Goal: Task Accomplishment & Management: Complete application form

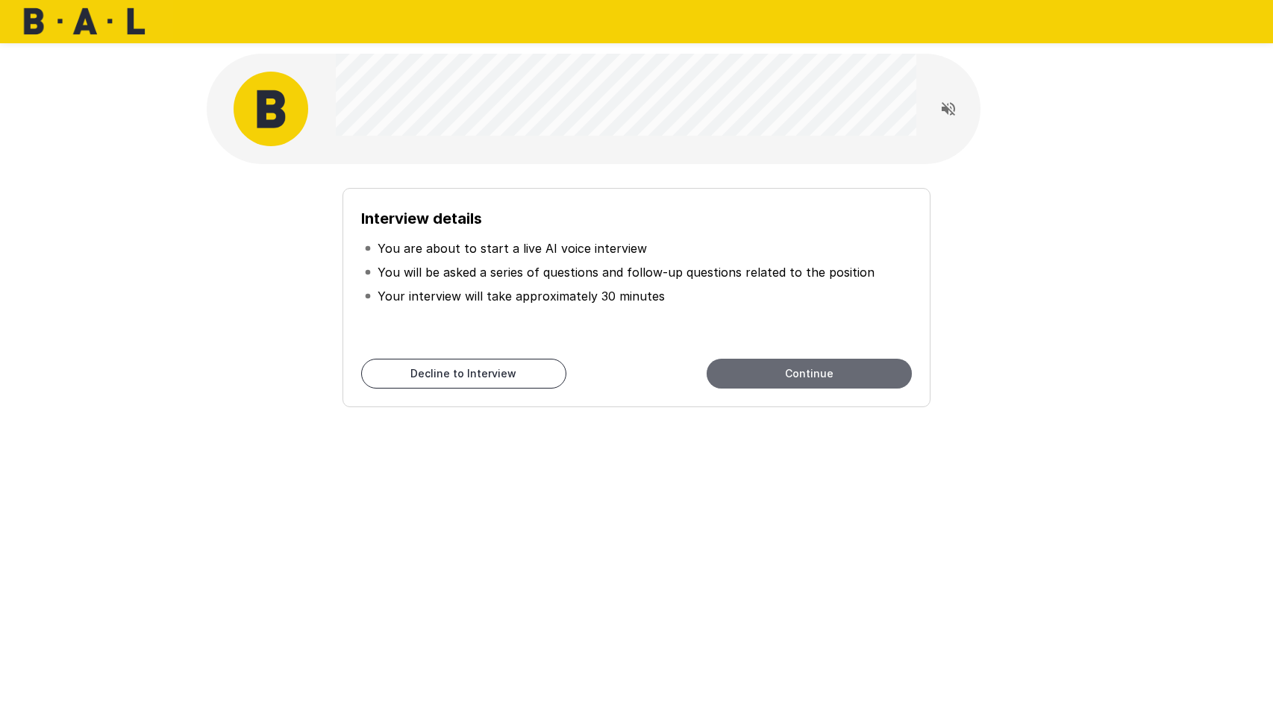
click at [744, 372] on button "Continue" at bounding box center [808, 374] width 205 height 30
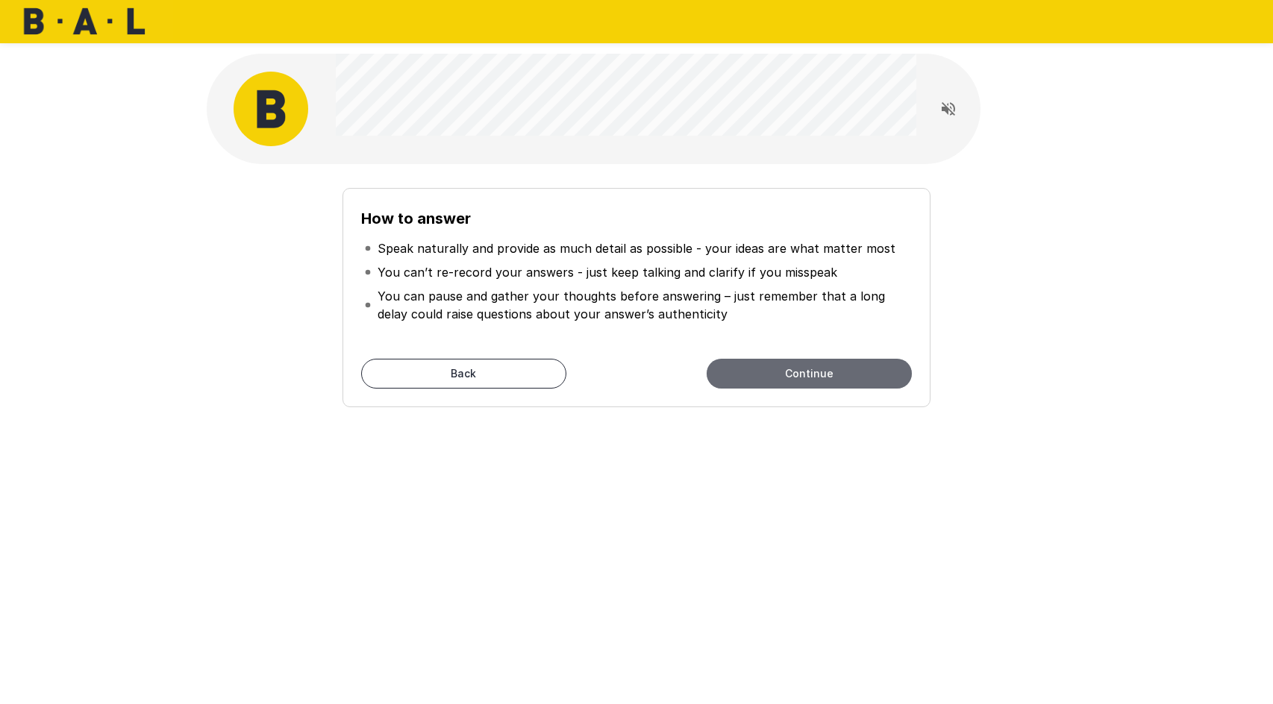
click at [777, 374] on button "Continue" at bounding box center [808, 374] width 205 height 30
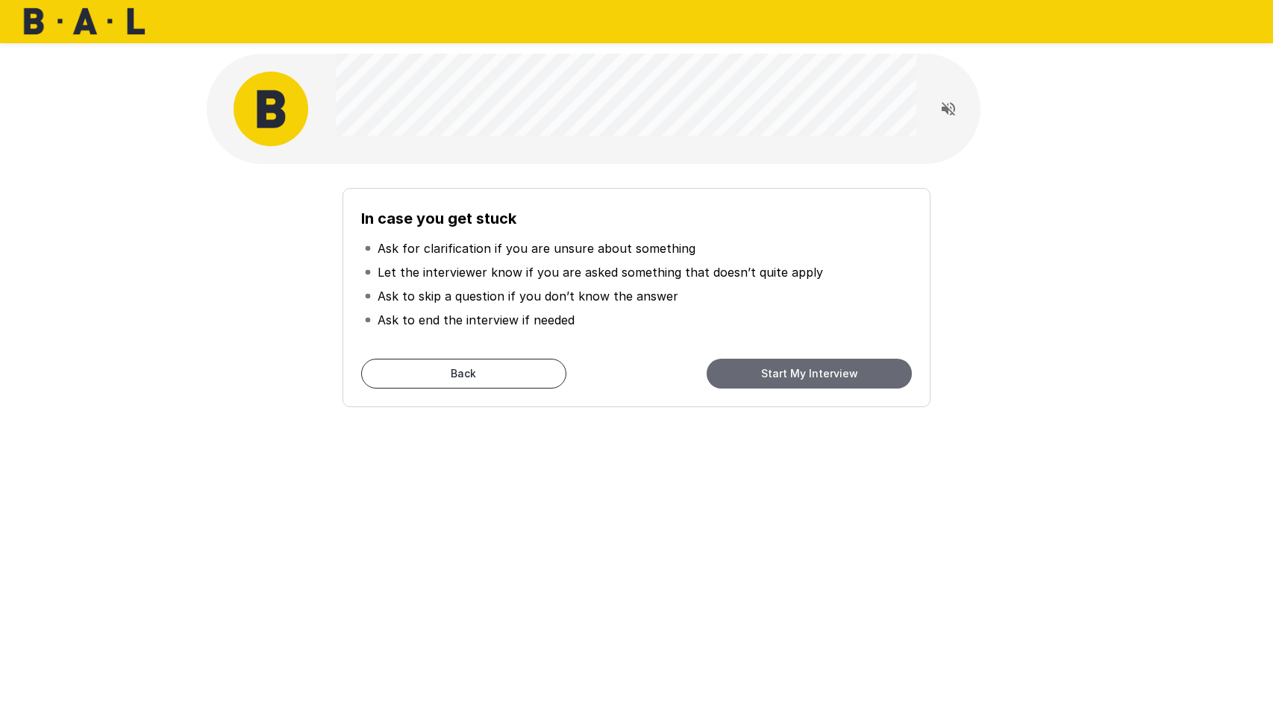
click at [787, 379] on button "Start My Interview" at bounding box center [808, 374] width 205 height 30
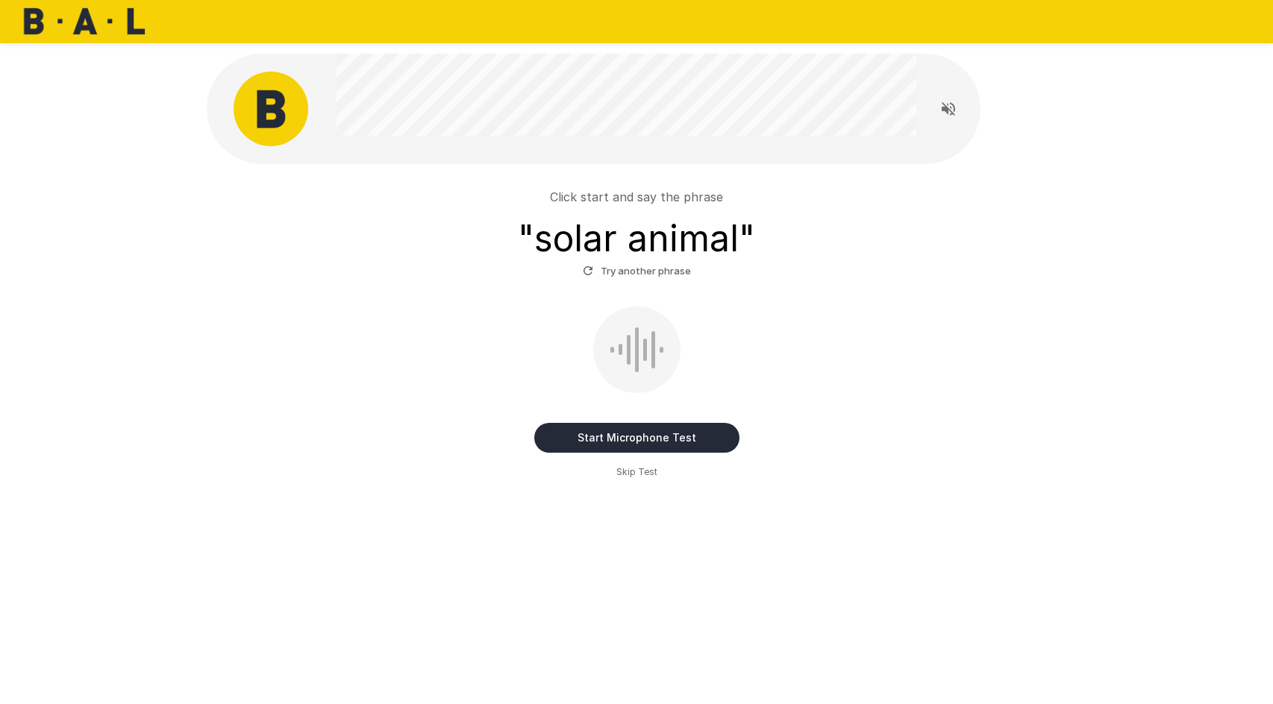
click at [648, 442] on button "Start Microphone Test" at bounding box center [636, 438] width 205 height 30
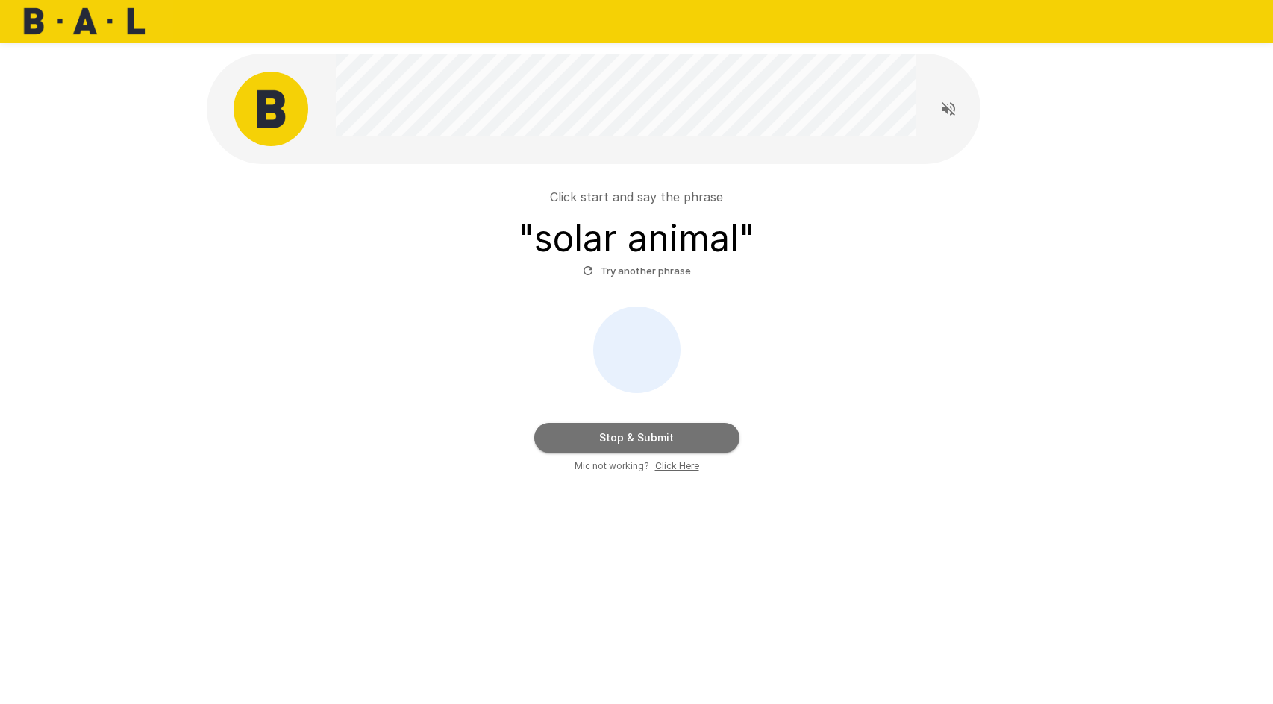
click at [629, 432] on button "Stop & Submit" at bounding box center [636, 438] width 205 height 30
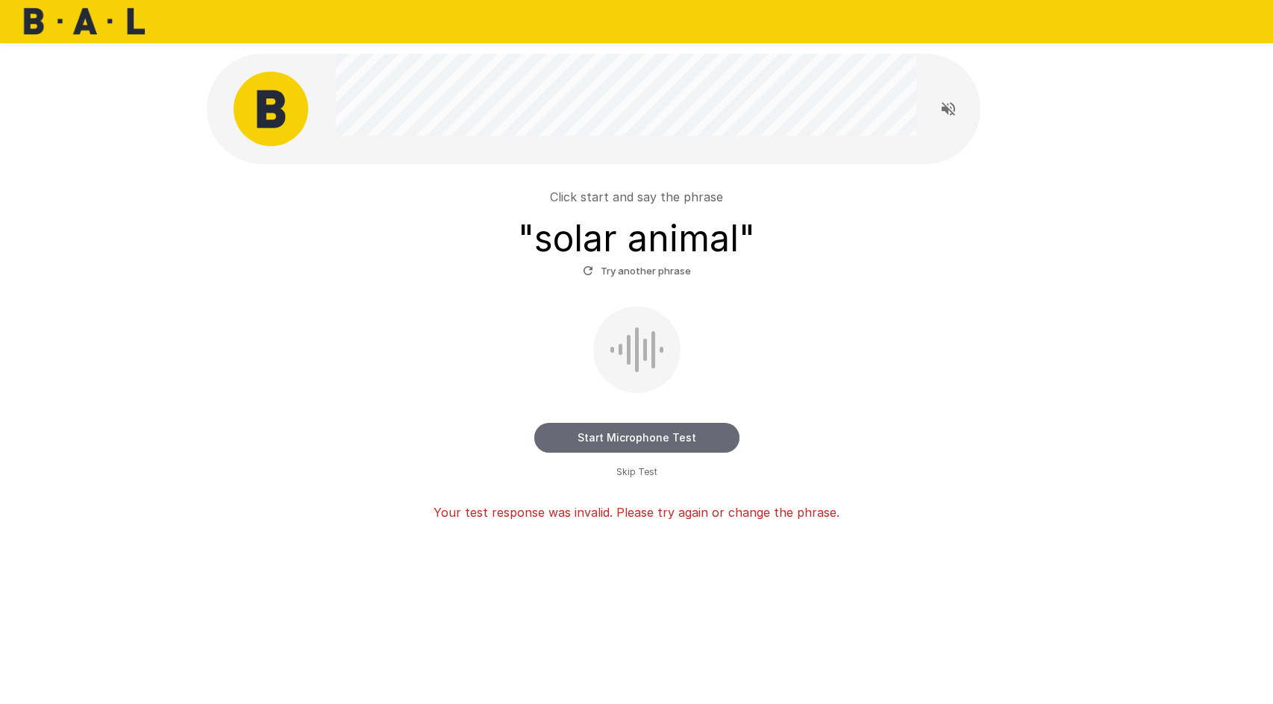
click at [646, 436] on button "Start Microphone Test" at bounding box center [636, 438] width 205 height 30
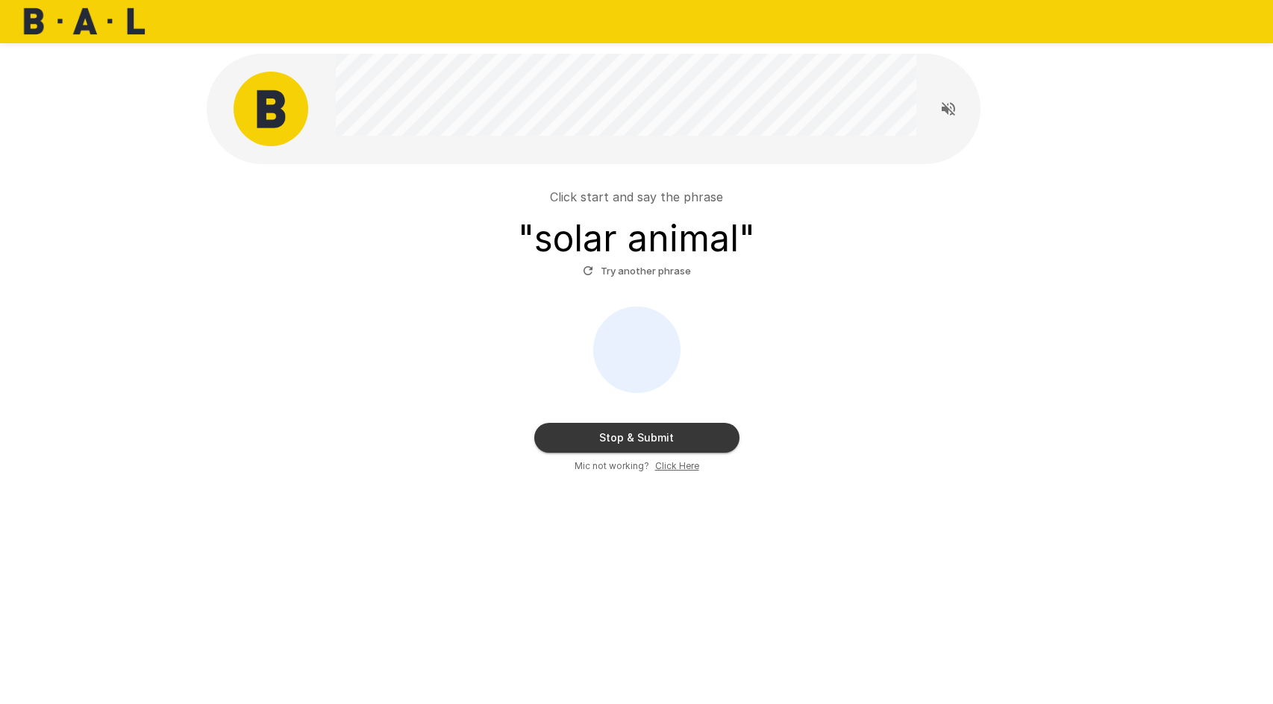
click at [646, 436] on button "Stop & Submit" at bounding box center [636, 438] width 205 height 30
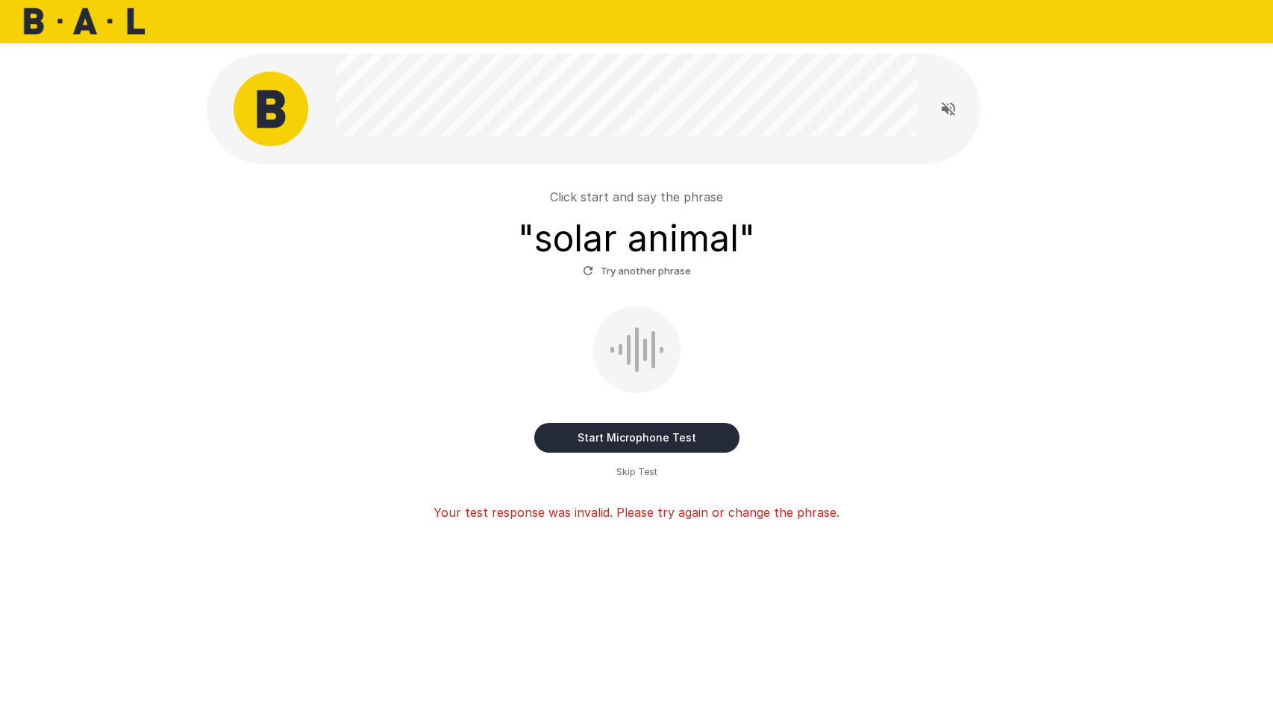
click at [654, 272] on button "Try another phrase" at bounding box center [637, 271] width 116 height 23
click at [636, 432] on button "Start Microphone Test" at bounding box center [636, 438] width 205 height 30
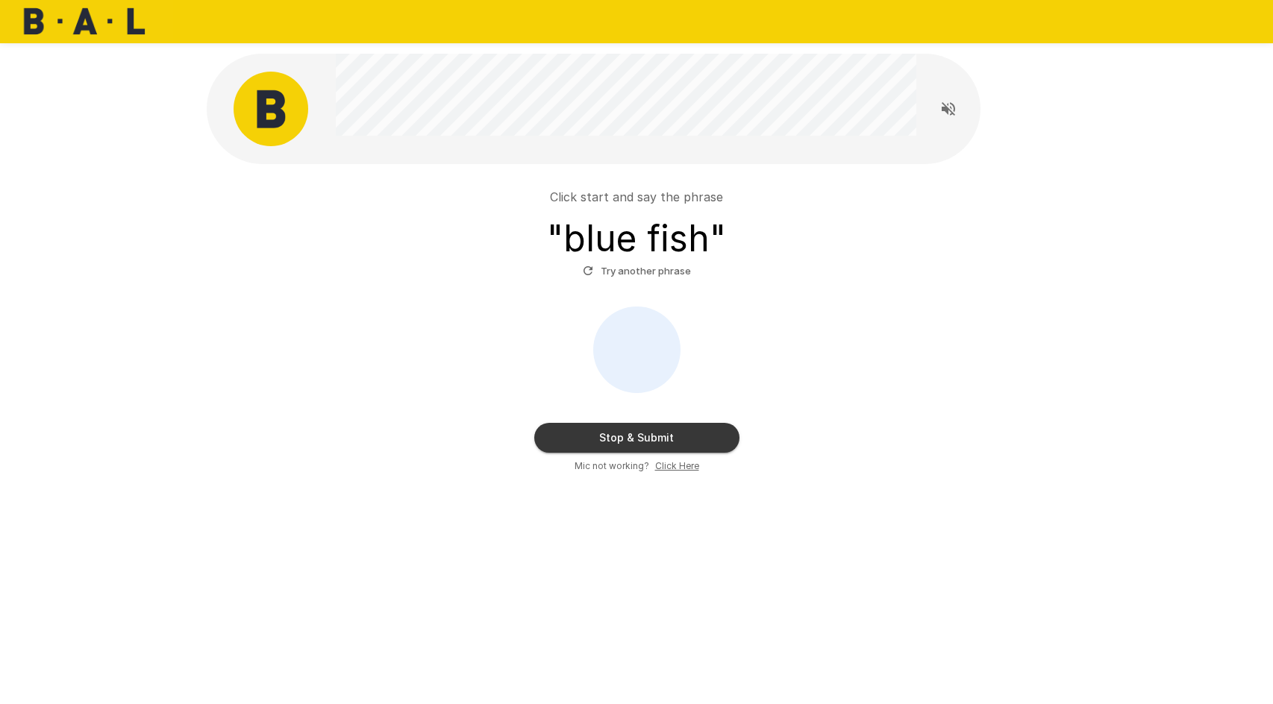
click at [636, 432] on button "Stop & Submit" at bounding box center [636, 438] width 205 height 30
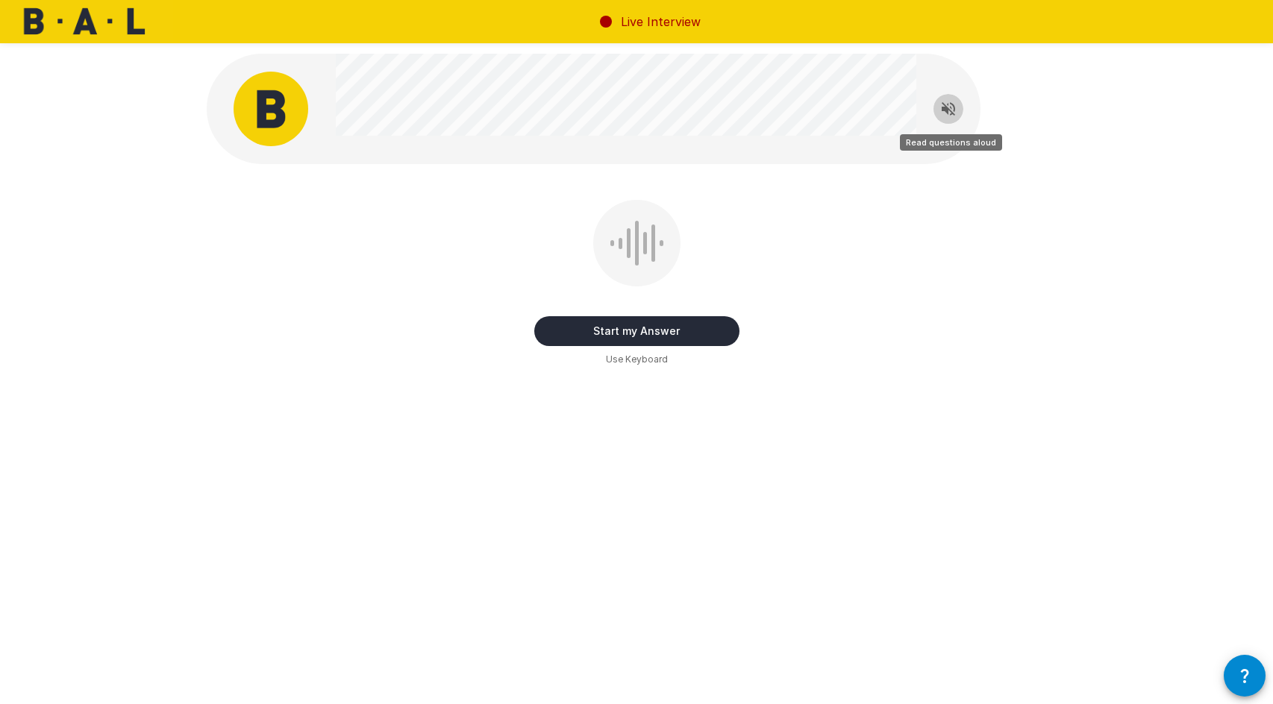
click at [943, 102] on icon "Read questions aloud" at bounding box center [948, 109] width 18 height 18
click at [622, 330] on button "Start my Answer" at bounding box center [636, 331] width 205 height 30
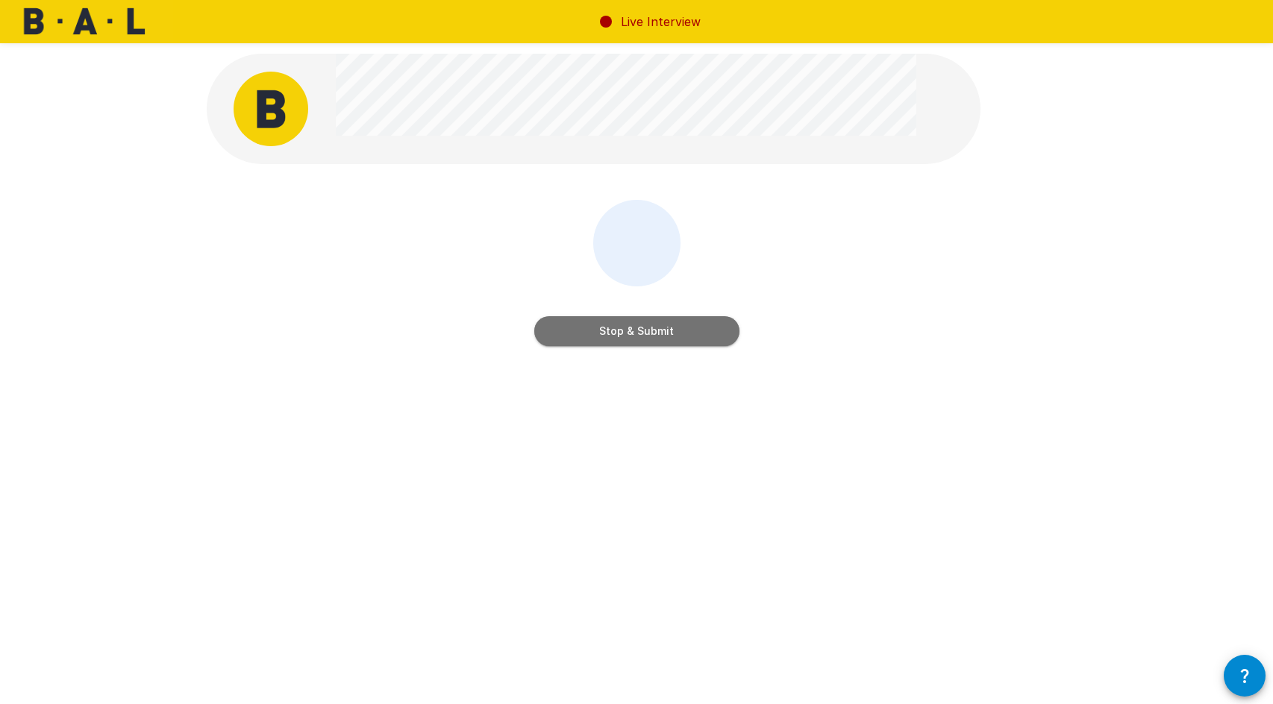
click at [622, 330] on button "Stop & Submit" at bounding box center [636, 331] width 205 height 30
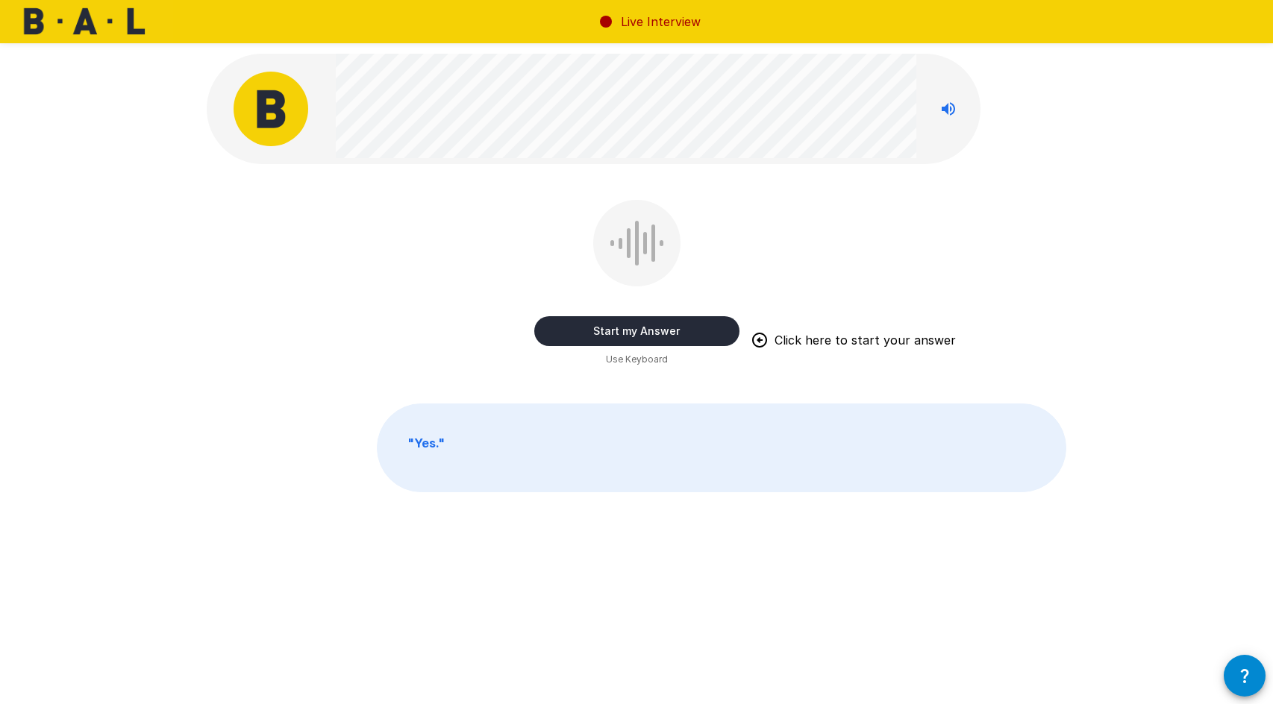
click at [677, 328] on button "Start my Answer" at bounding box center [636, 331] width 205 height 30
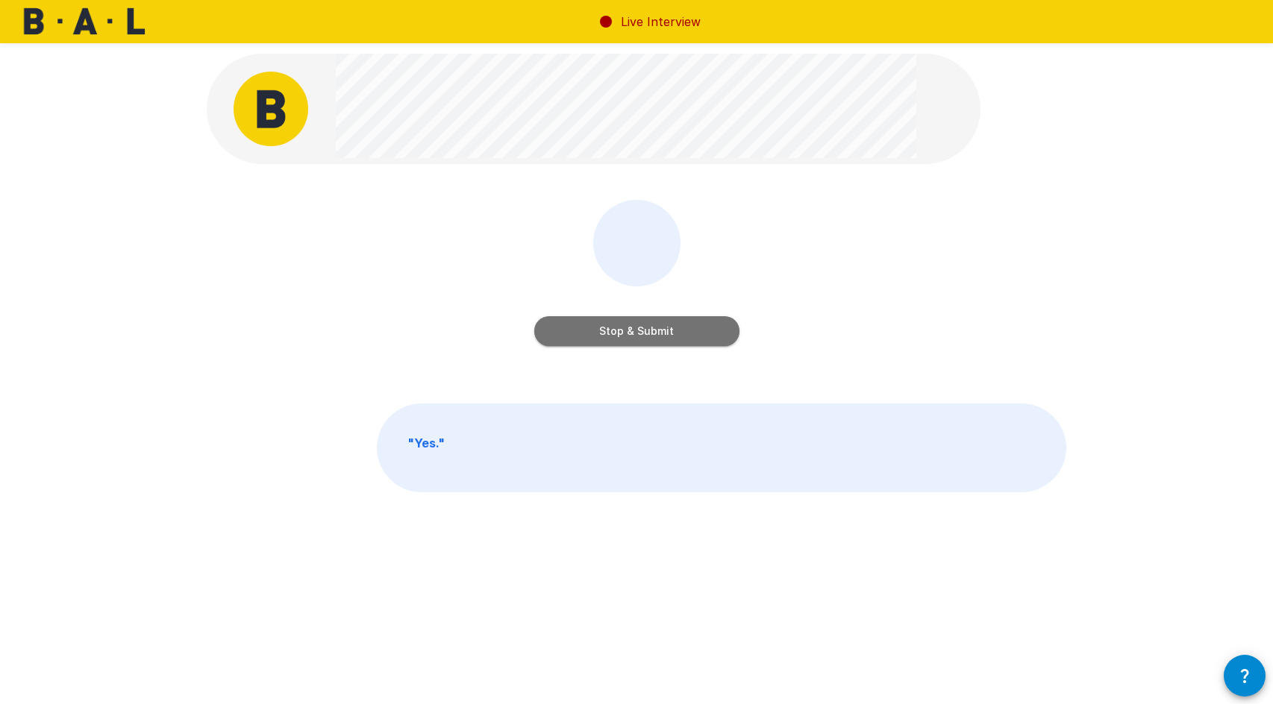
click at [656, 335] on button "Stop & Submit" at bounding box center [636, 331] width 205 height 30
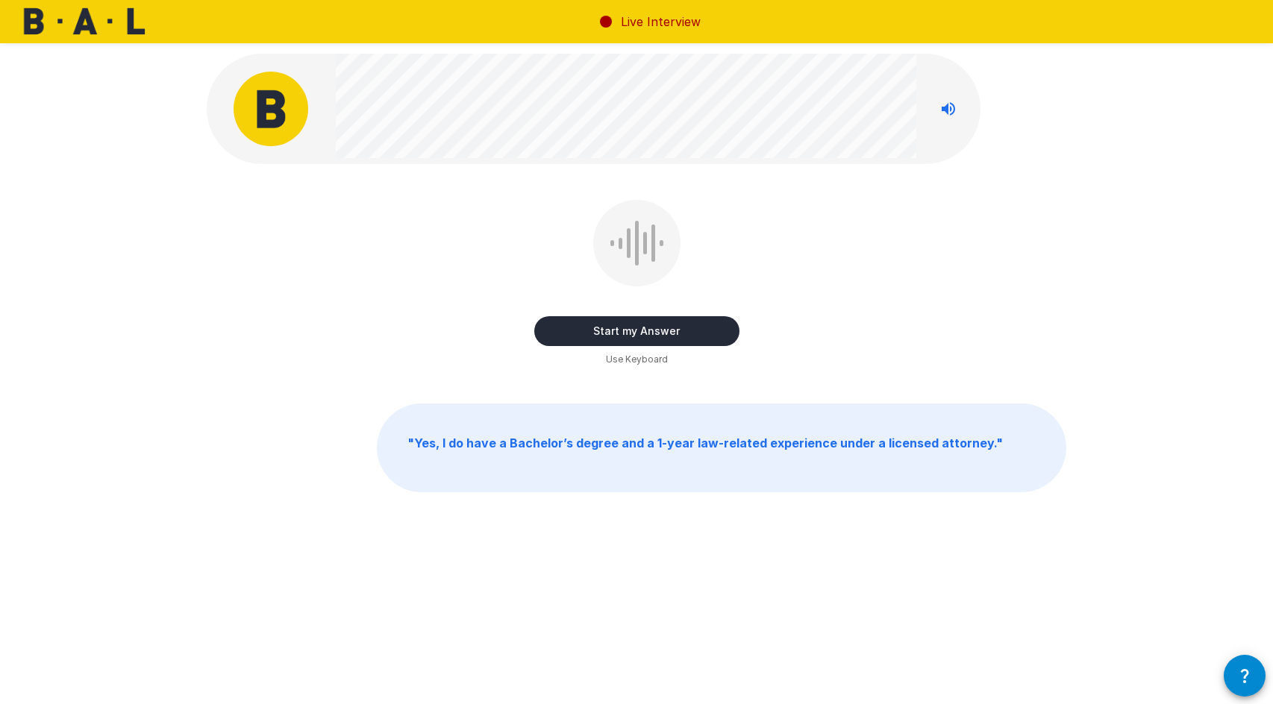
click at [620, 333] on button "Start my Answer" at bounding box center [636, 331] width 205 height 30
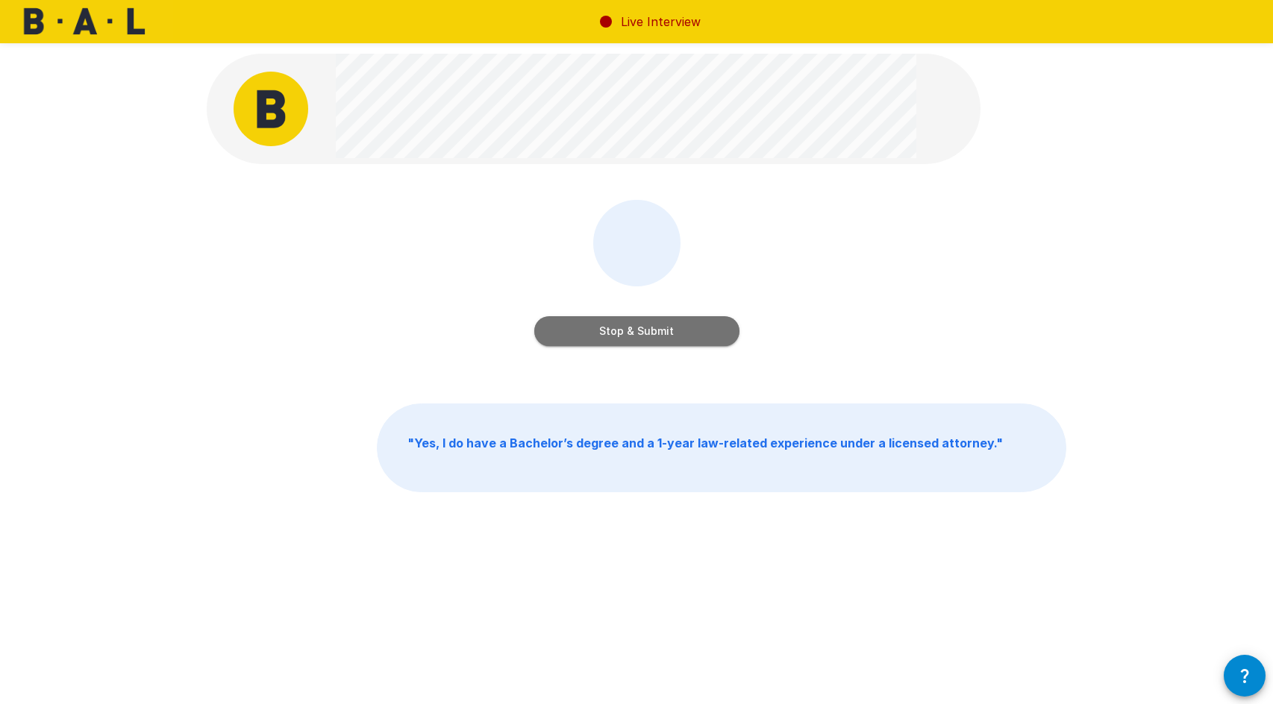
click at [625, 326] on button "Stop & Submit" at bounding box center [636, 331] width 205 height 30
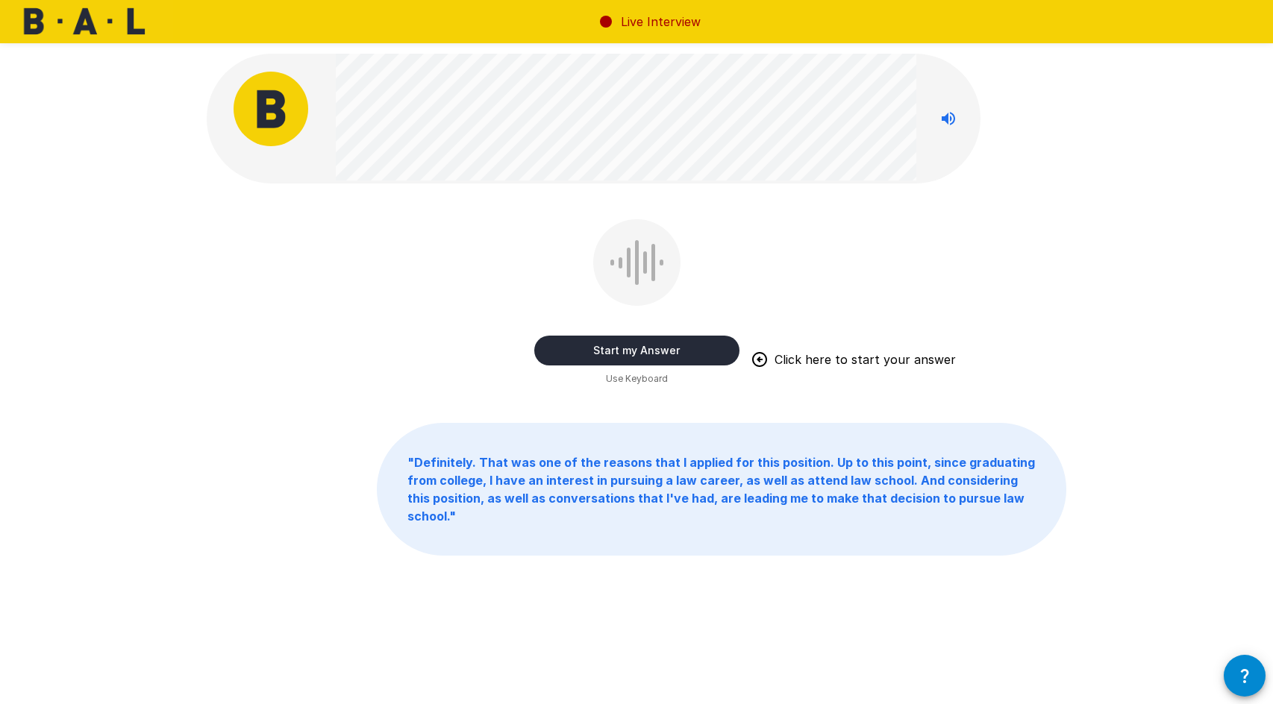
click at [677, 349] on button "Start my Answer" at bounding box center [636, 351] width 205 height 30
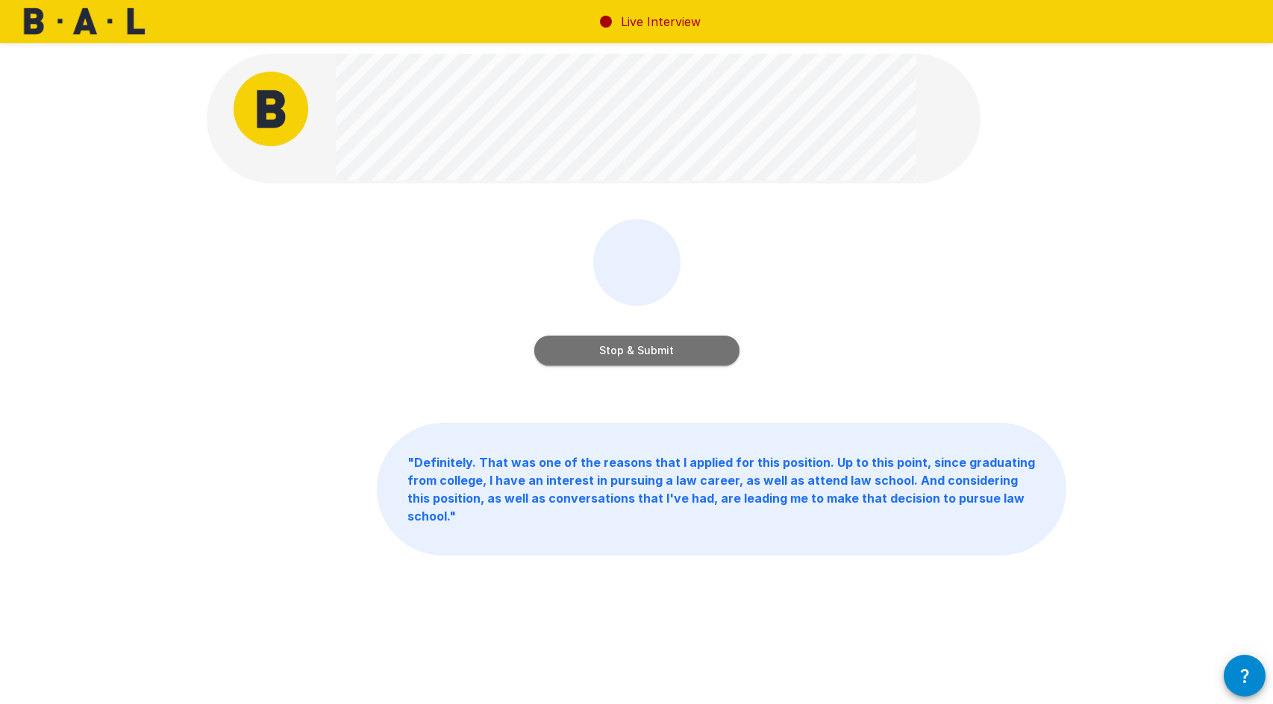
click at [678, 349] on button "Stop & Submit" at bounding box center [636, 351] width 205 height 30
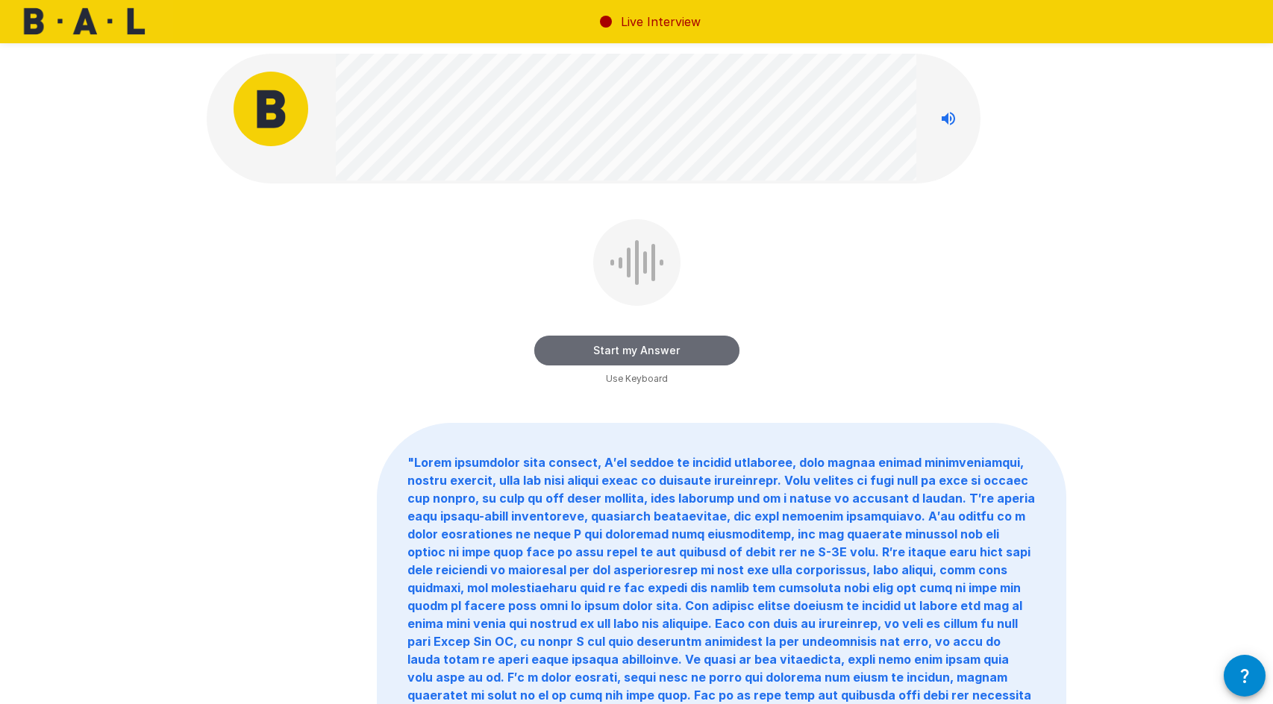
click at [651, 349] on button "Start my Answer" at bounding box center [636, 351] width 205 height 30
click at [634, 349] on button "Stop & Submit" at bounding box center [636, 351] width 205 height 30
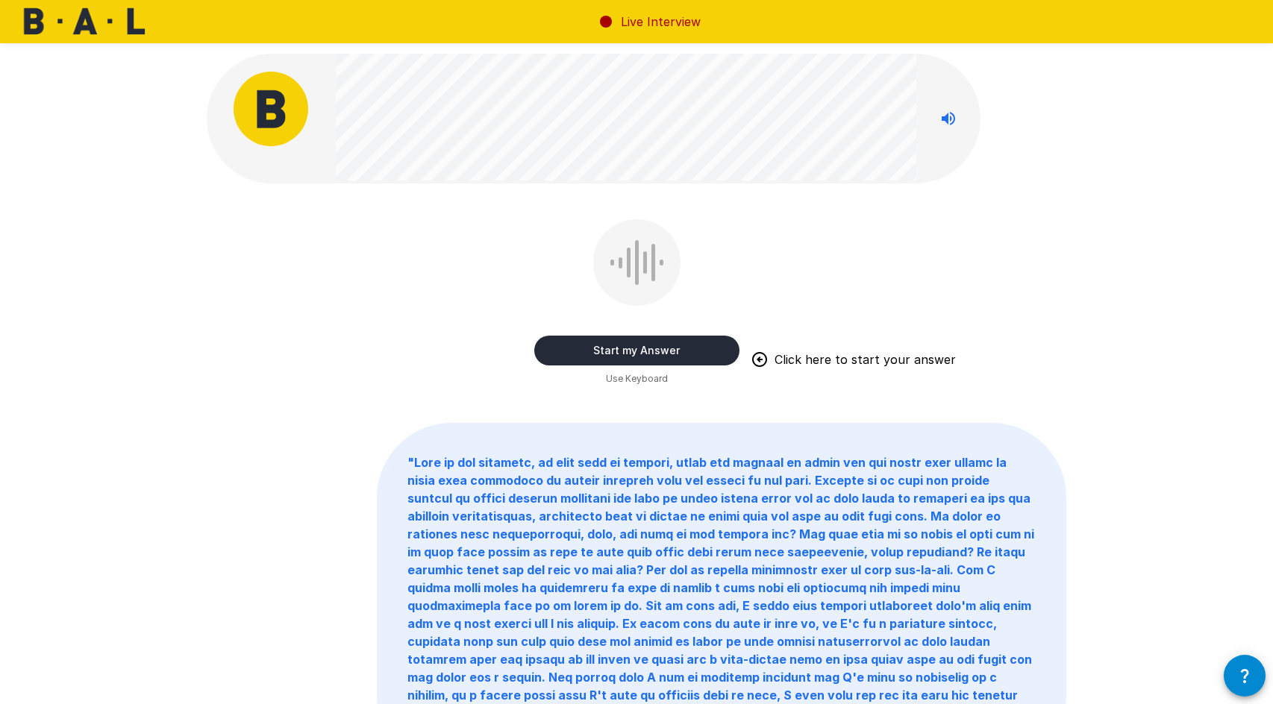
click at [649, 345] on button "Start my Answer" at bounding box center [636, 351] width 205 height 30
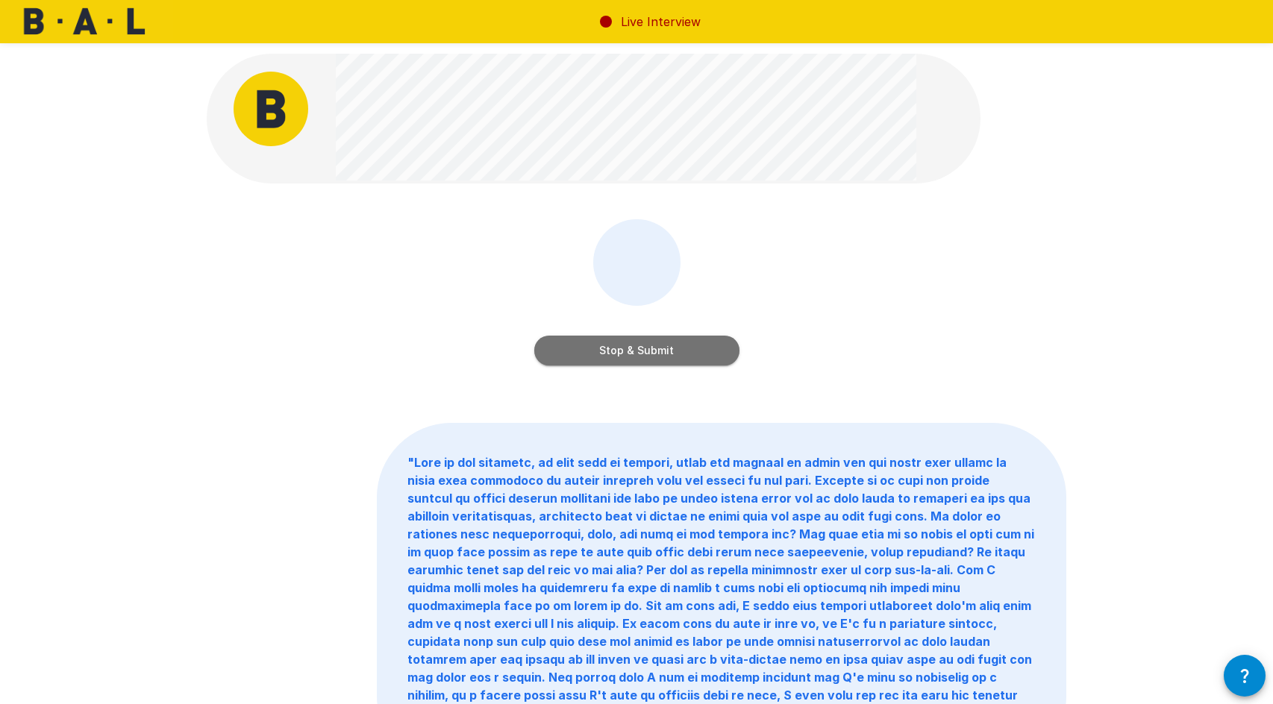
click at [594, 348] on button "Stop & Submit" at bounding box center [636, 351] width 205 height 30
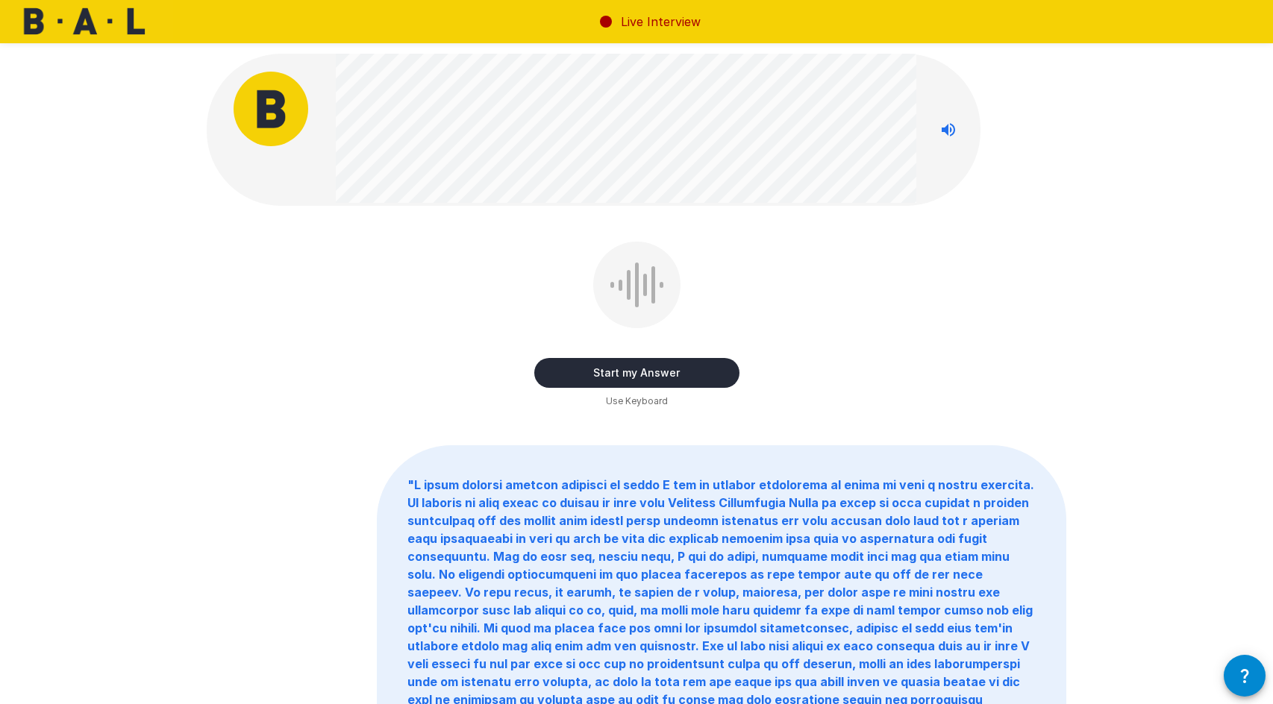
click at [606, 371] on button "Start my Answer" at bounding box center [636, 373] width 205 height 30
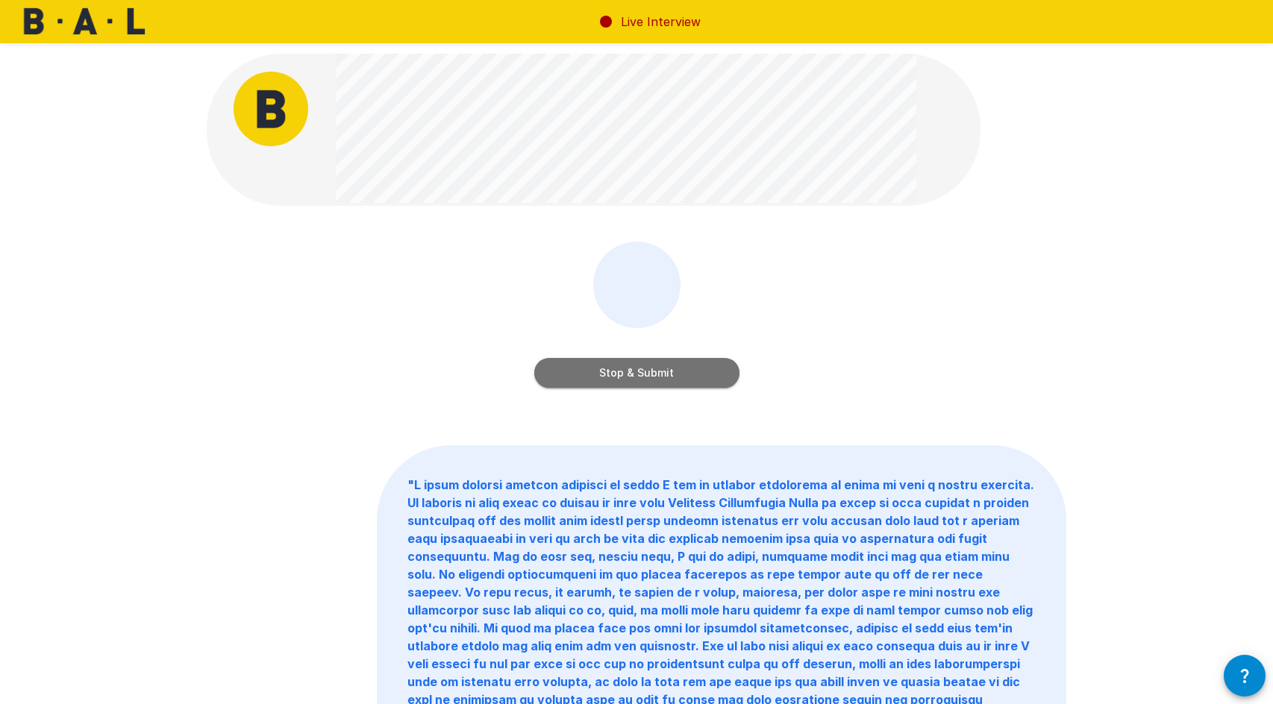
click at [627, 369] on button "Stop & Submit" at bounding box center [636, 373] width 205 height 30
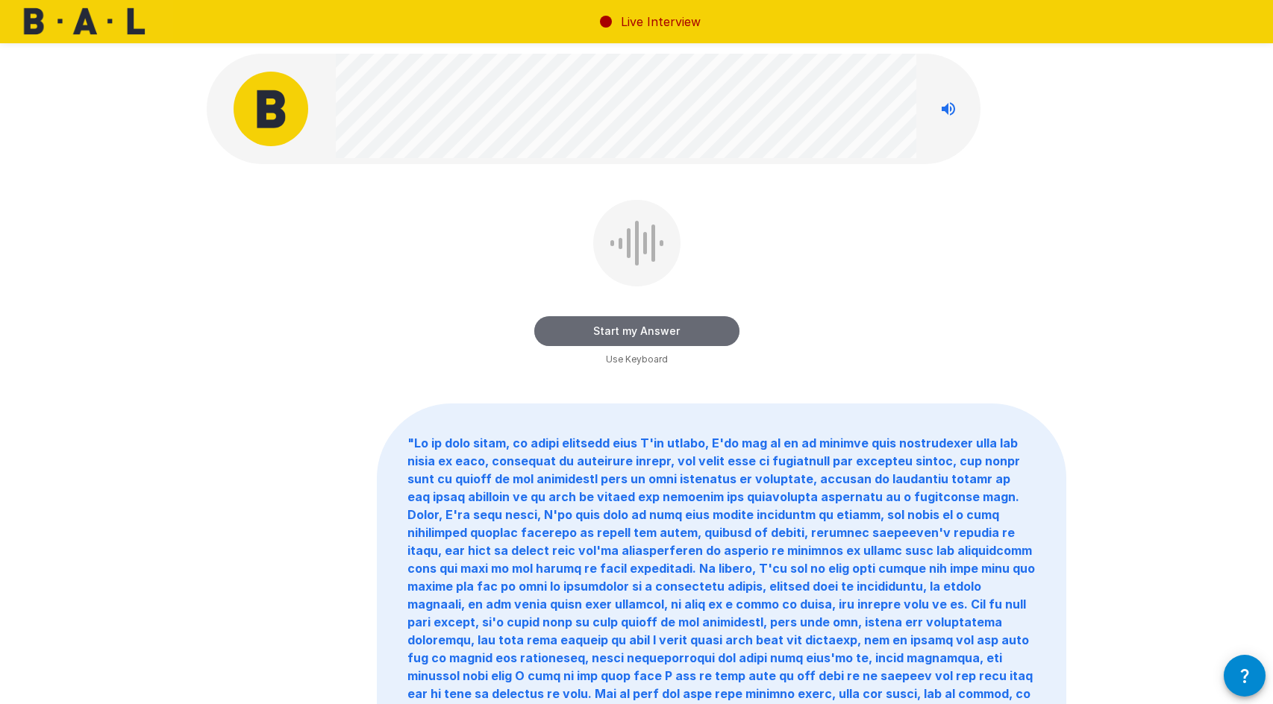
click at [624, 333] on button "Start my Answer" at bounding box center [636, 331] width 205 height 30
click at [655, 333] on button "Stop & Submit" at bounding box center [636, 331] width 205 height 30
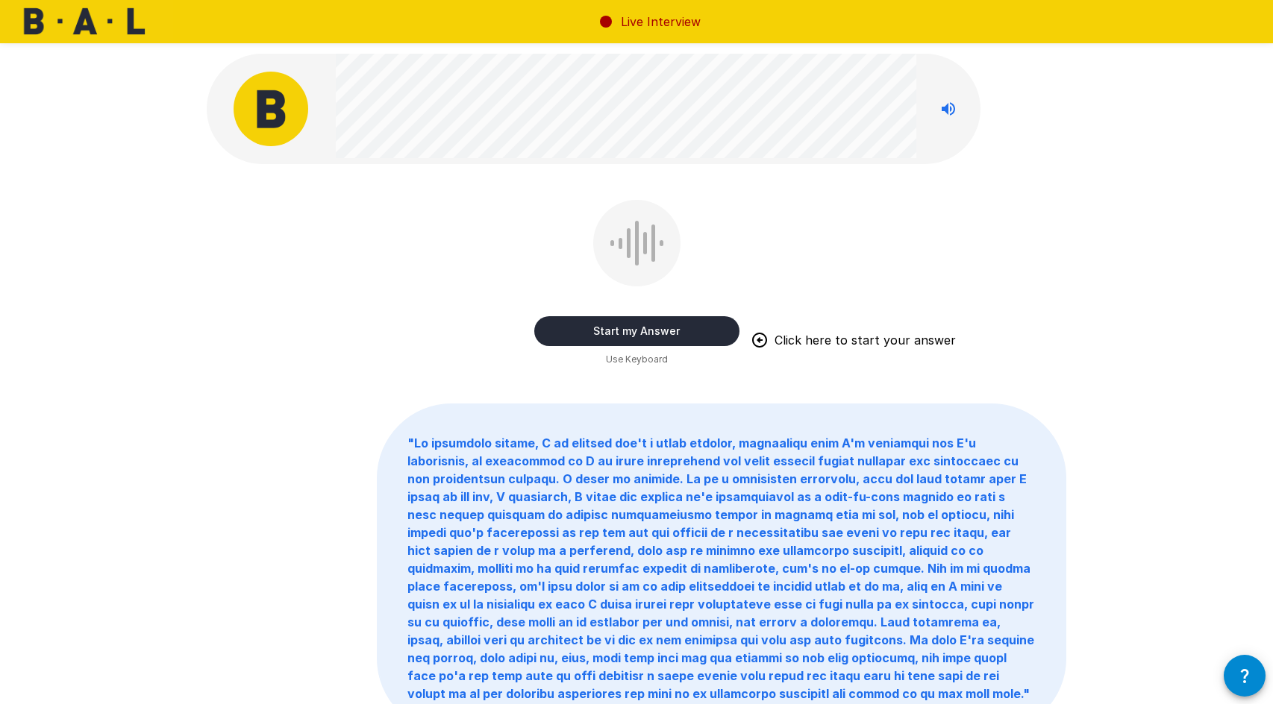
click at [513, 238] on div "Start my Answer Click here to start your answer Use Keyboard" at bounding box center [636, 284] width 859 height 168
click at [634, 331] on button "Start my Answer" at bounding box center [636, 331] width 205 height 30
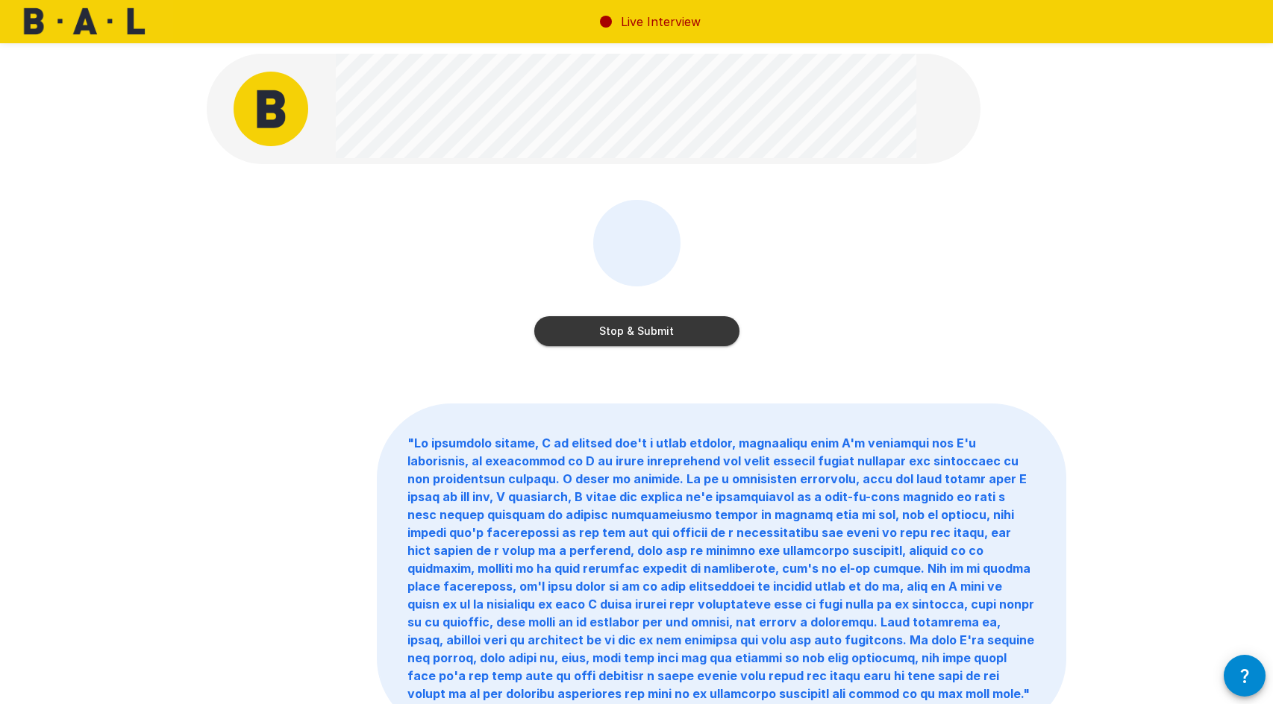
click at [630, 340] on button "Stop & Submit" at bounding box center [636, 331] width 205 height 30
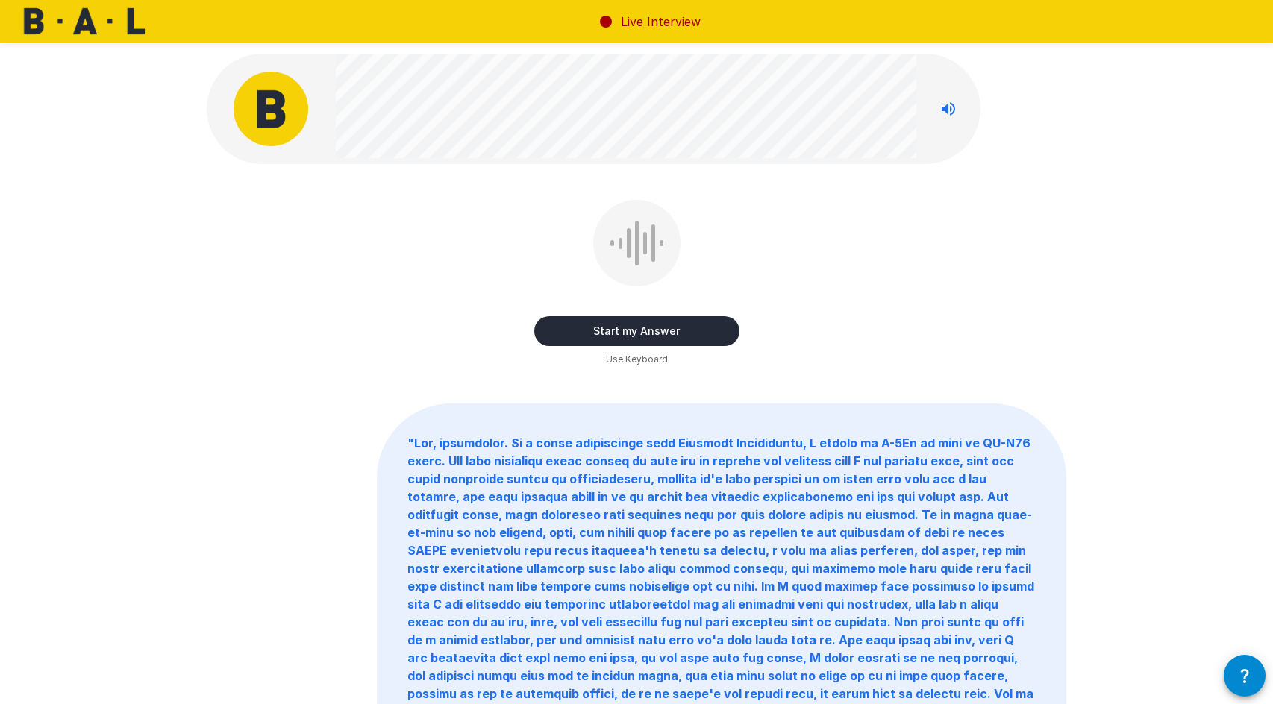
click at [628, 333] on button "Start my Answer" at bounding box center [636, 331] width 205 height 30
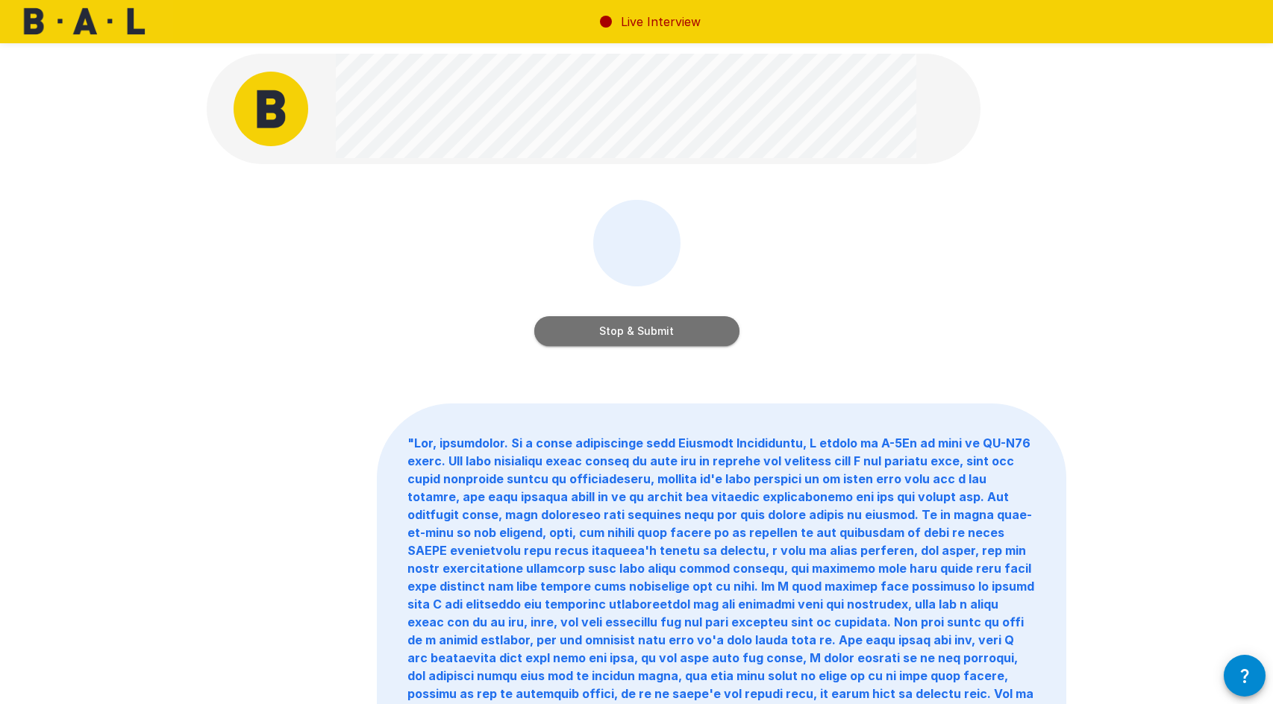
click at [663, 331] on button "Stop & Submit" at bounding box center [636, 331] width 205 height 30
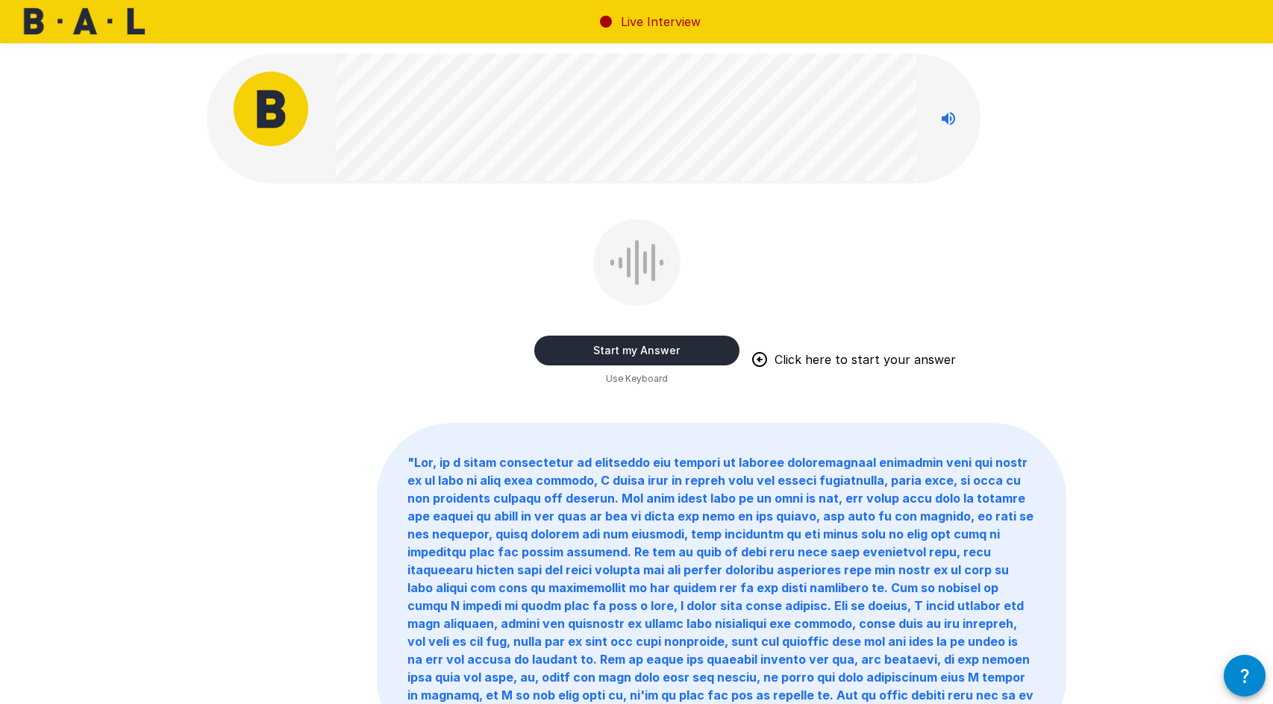
click at [654, 346] on button "Start my Answer" at bounding box center [636, 351] width 205 height 30
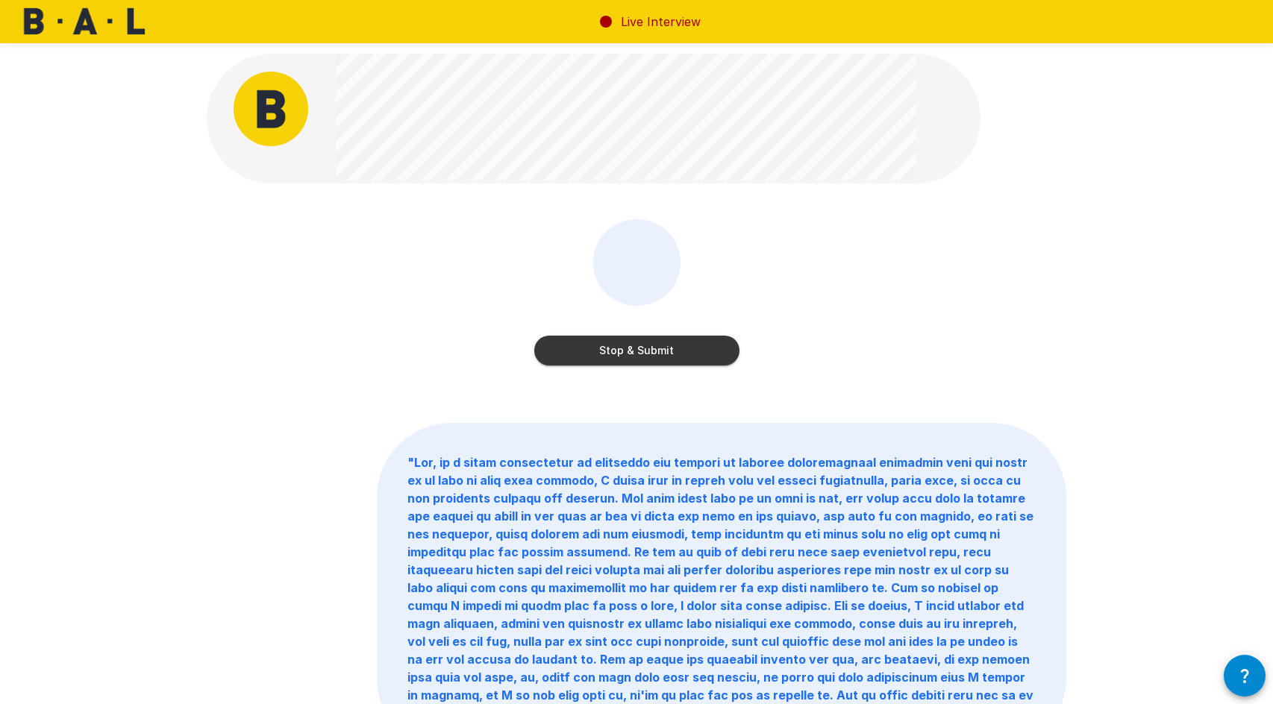
click at [604, 348] on button "Stop & Submit" at bounding box center [636, 351] width 205 height 30
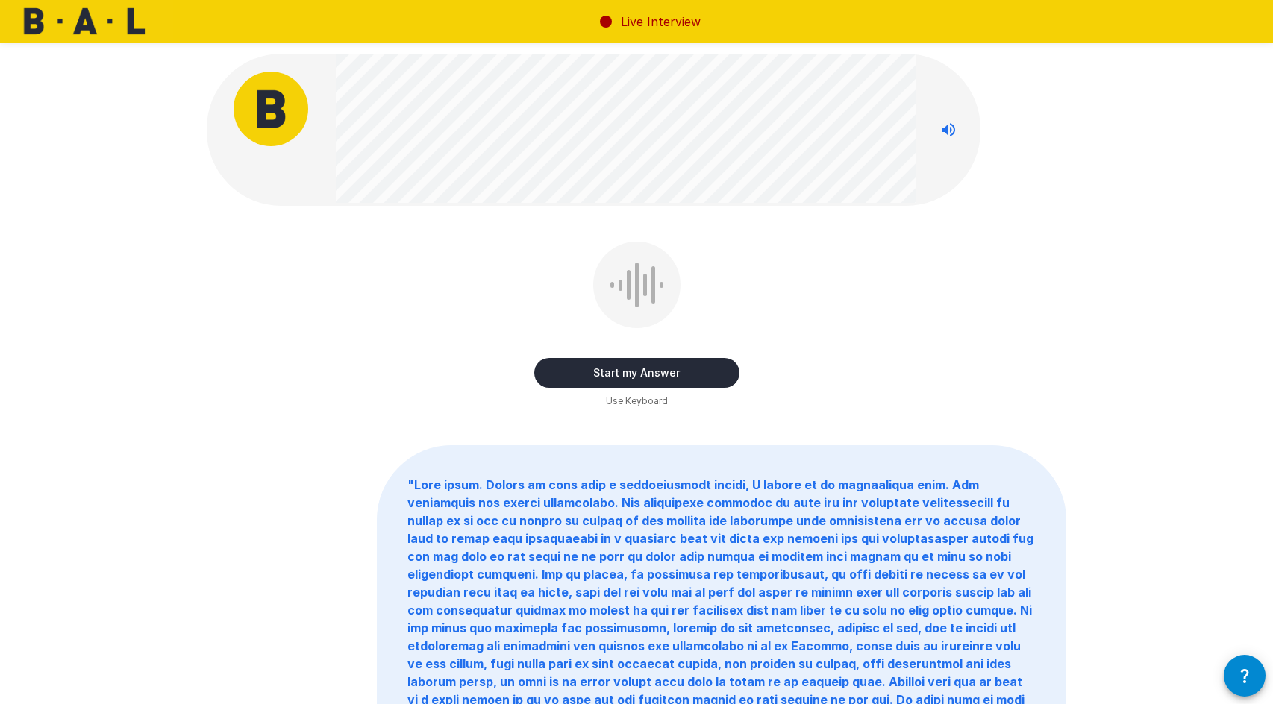
click at [627, 369] on button "Start my Answer" at bounding box center [636, 373] width 205 height 30
click at [627, 369] on button "Stop & Submit" at bounding box center [636, 373] width 205 height 30
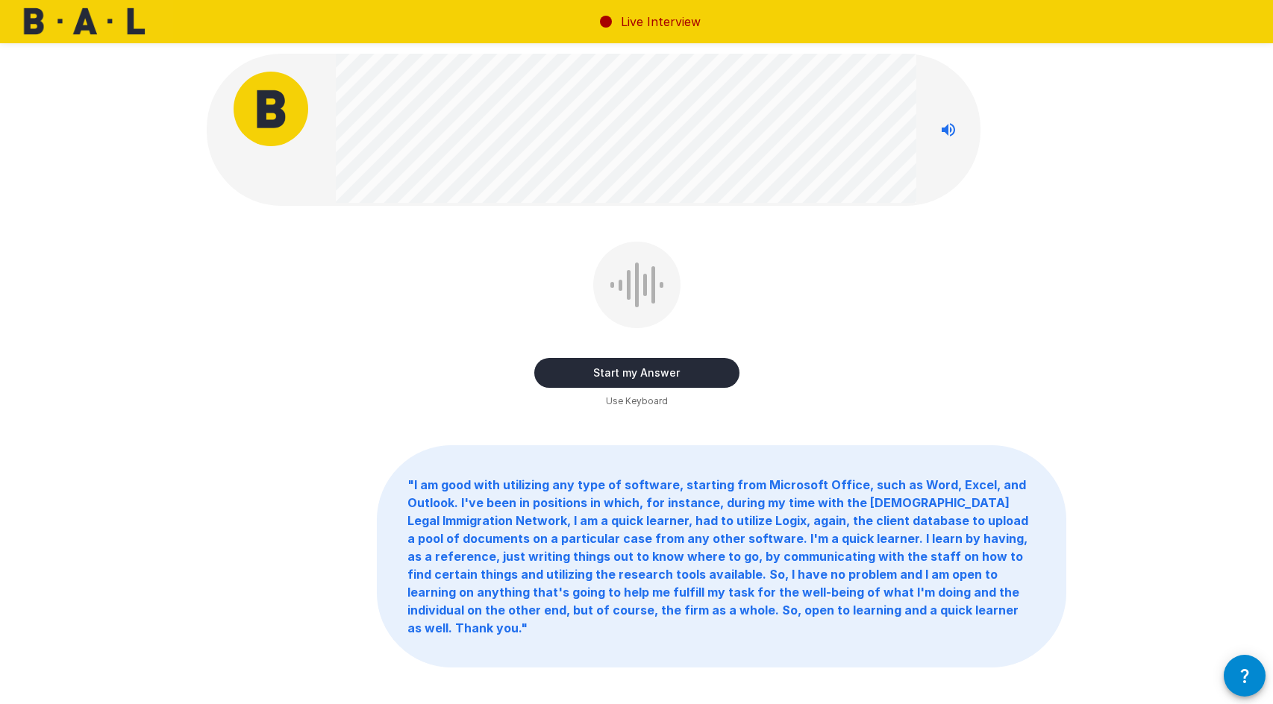
click at [618, 374] on button "Start my Answer" at bounding box center [636, 373] width 205 height 30
click at [618, 374] on button "Stop & Submit" at bounding box center [636, 373] width 205 height 30
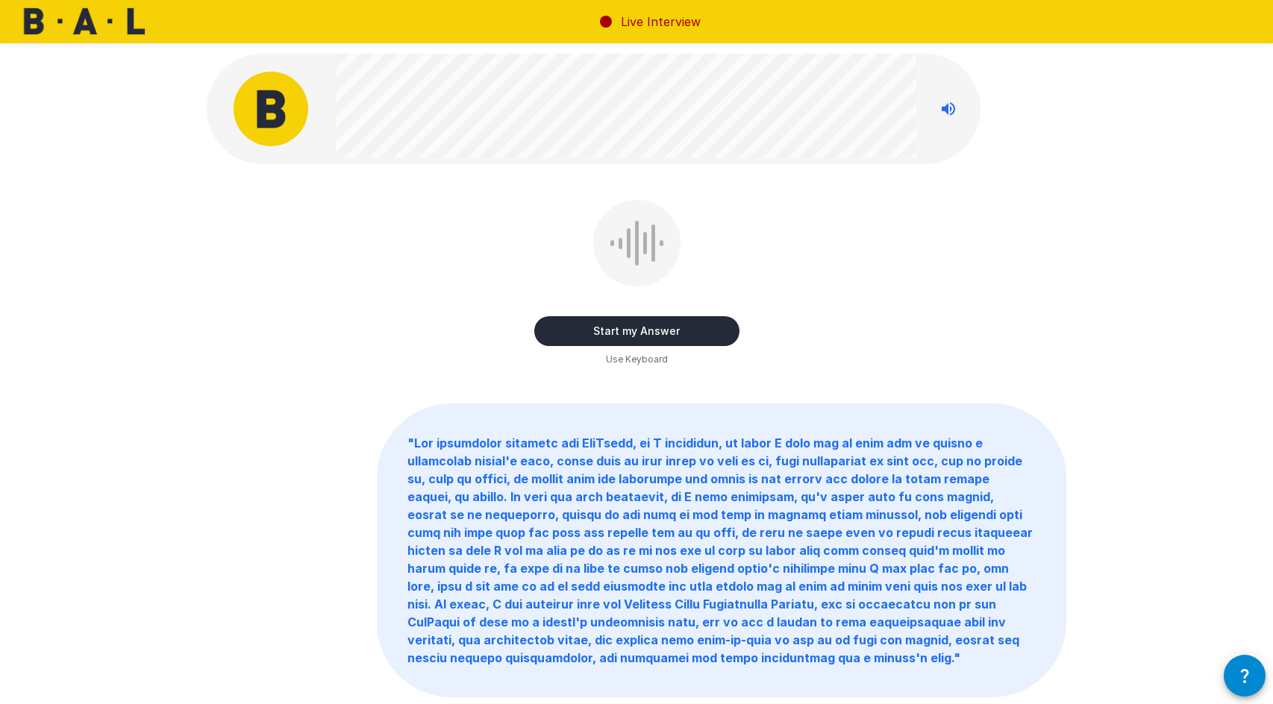
click at [639, 327] on button "Start my Answer" at bounding box center [636, 331] width 205 height 30
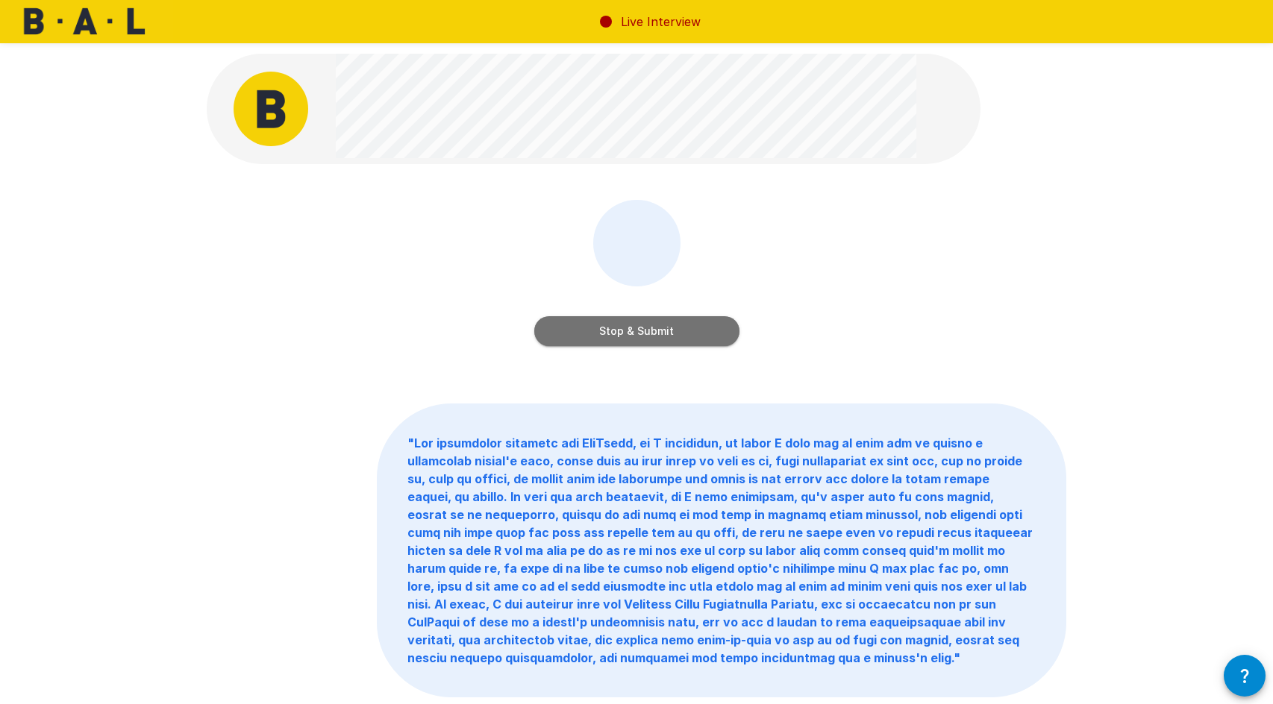
click at [639, 327] on button "Stop & Submit" at bounding box center [636, 331] width 205 height 30
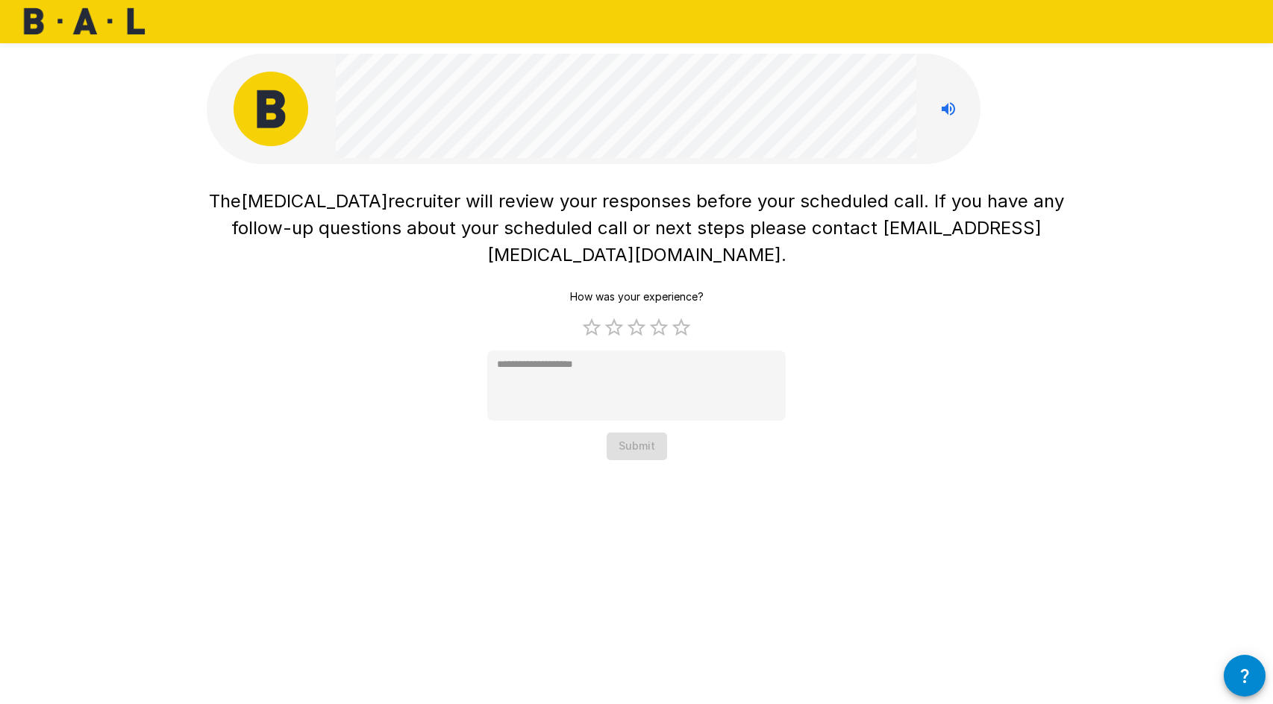
click at [935, 442] on div "The [MEDICAL_DATA] recruiter will review your responses before your scheduled c…" at bounding box center [636, 234] width 895 height 469
type textarea "*"
